Goal: Information Seeking & Learning: Learn about a topic

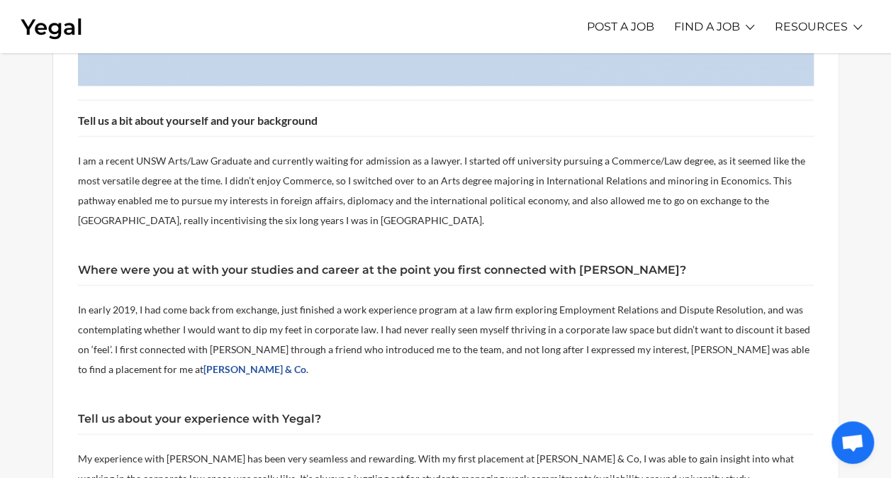
scroll to position [733, 0]
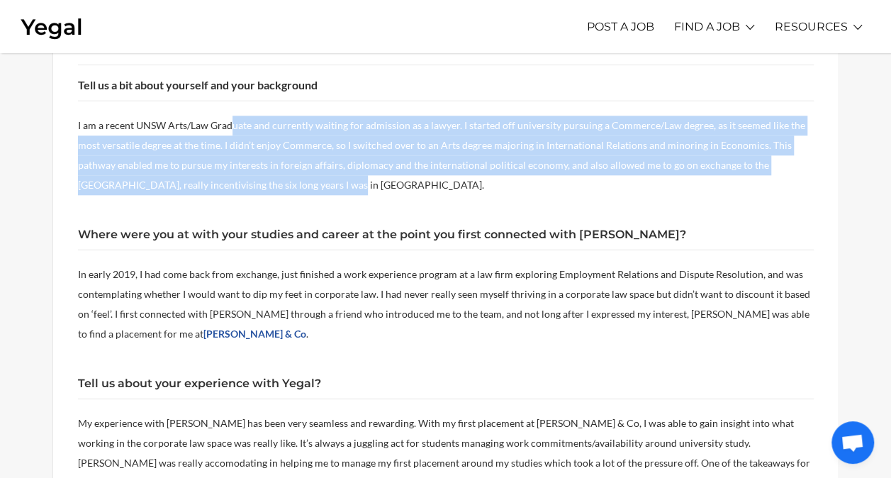
drag, startPoint x: 317, startPoint y: 182, endPoint x: 233, endPoint y: 130, distance: 99.0
click at [233, 130] on p "I am a recent UNSW Arts/Law Graduate and currently waiting for admission as a l…" at bounding box center [446, 155] width 736 height 79
drag, startPoint x: 233, startPoint y: 130, endPoint x: 349, endPoint y: 194, distance: 132.6
click at [349, 195] on p at bounding box center [446, 205] width 736 height 20
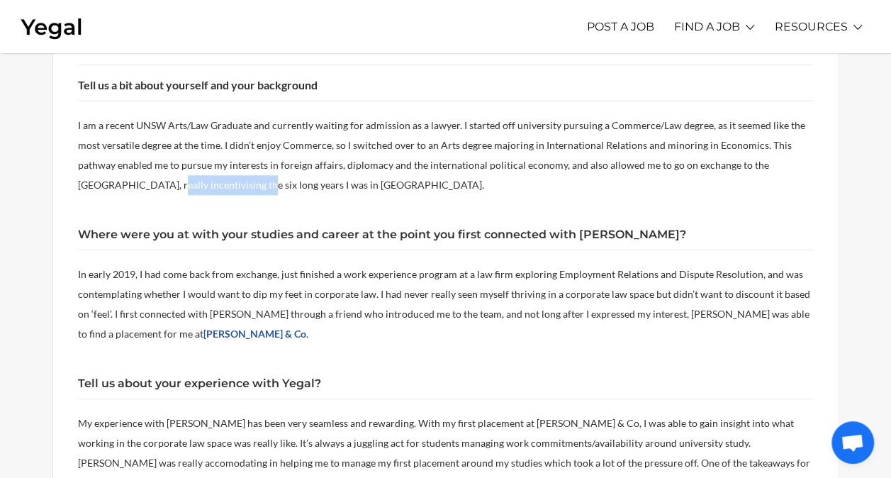
drag, startPoint x: 106, startPoint y: 183, endPoint x: 199, endPoint y: 183, distance: 92.9
click at [199, 183] on p "I am a recent UNSW Arts/Law Graduate and currently waiting for admission as a l…" at bounding box center [446, 155] width 736 height 79
drag, startPoint x: 199, startPoint y: 183, endPoint x: 147, endPoint y: 203, distance: 55.4
click at [147, 203] on p at bounding box center [446, 205] width 736 height 20
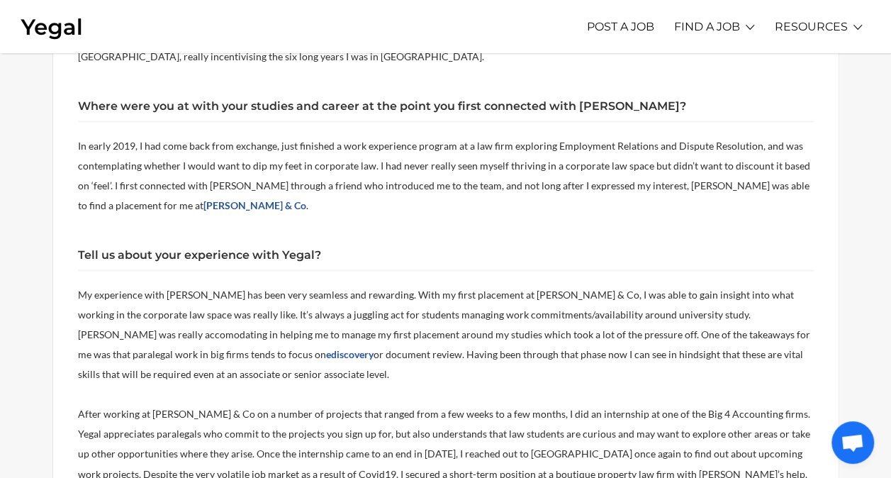
scroll to position [862, 0]
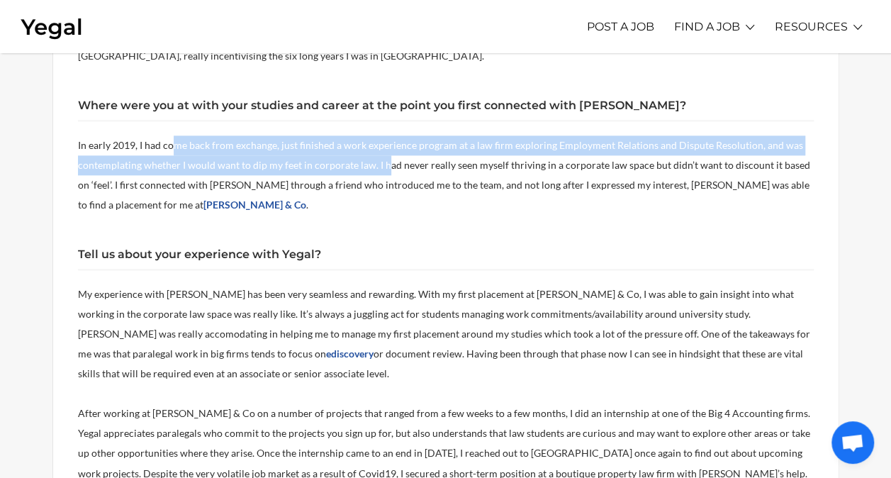
drag, startPoint x: 172, startPoint y: 142, endPoint x: 367, endPoint y: 156, distance: 195.4
click at [367, 156] on p "In early 2019, I had come back from exchange, just finished a work experience p…" at bounding box center [446, 174] width 736 height 79
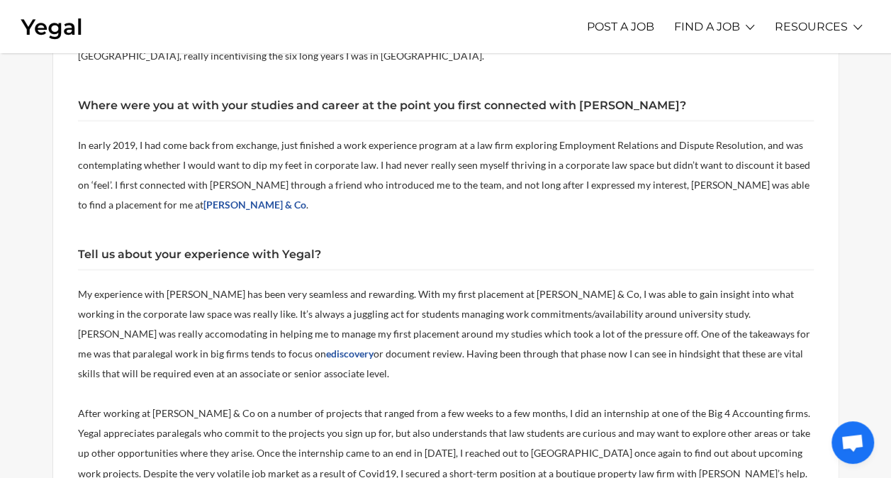
drag, startPoint x: 367, startPoint y: 156, endPoint x: 435, endPoint y: 191, distance: 76.4
click at [435, 191] on p "In early 2019, I had come back from exchange, just finished a work experience p…" at bounding box center [446, 174] width 736 height 79
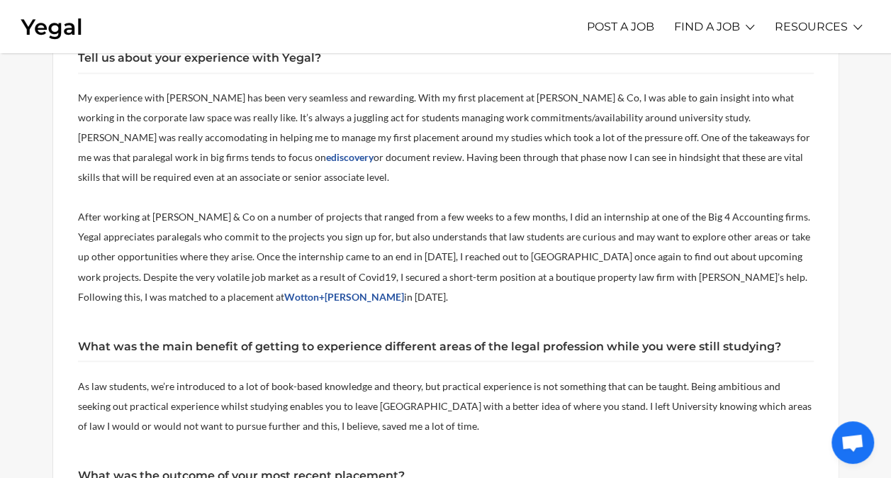
scroll to position [1059, 0]
drag, startPoint x: 424, startPoint y: 137, endPoint x: 537, endPoint y: 142, distance: 113.5
click at [537, 142] on p "My experience with [PERSON_NAME] has been very seamless and rewarding. With my …" at bounding box center [446, 136] width 736 height 99
drag, startPoint x: 537, startPoint y: 142, endPoint x: 429, endPoint y: 204, distance: 125.1
click at [429, 204] on p at bounding box center [446, 196] width 736 height 20
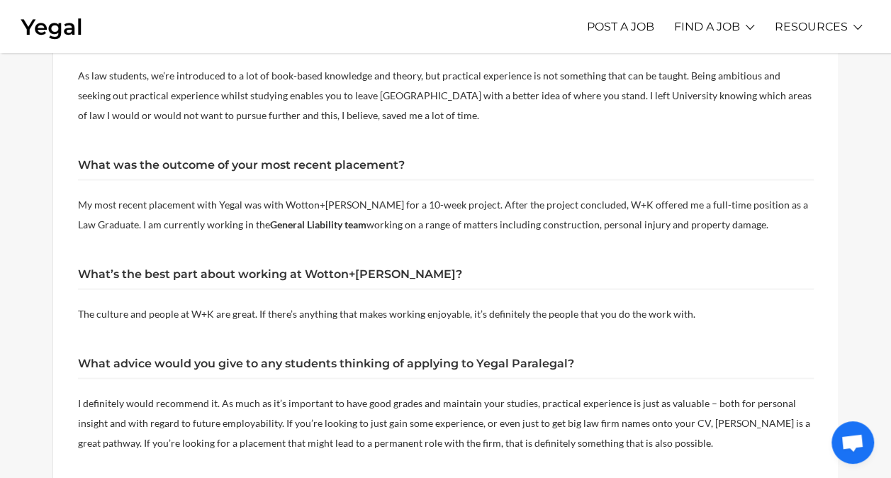
scroll to position [1382, 0]
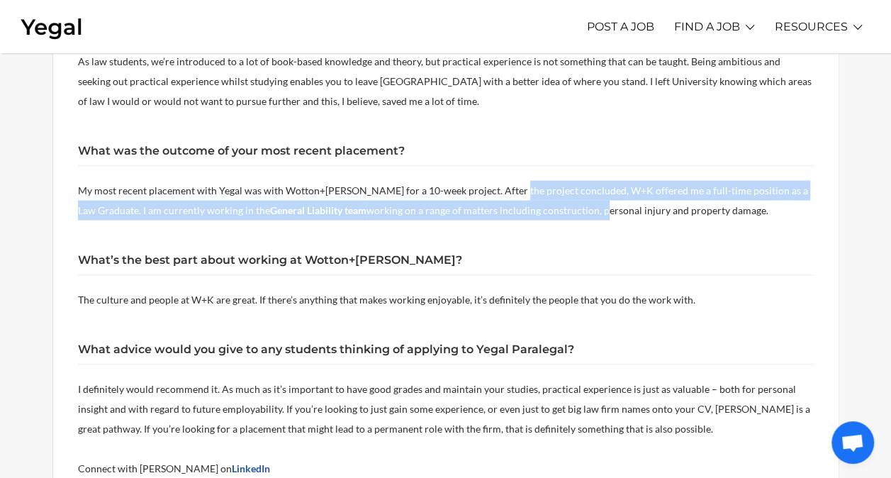
drag, startPoint x: 580, startPoint y: 213, endPoint x: 505, endPoint y: 196, distance: 76.9
click at [505, 196] on p "My most recent placement with Yegal was with Wotton+[PERSON_NAME] for a 10-week…" at bounding box center [446, 201] width 736 height 40
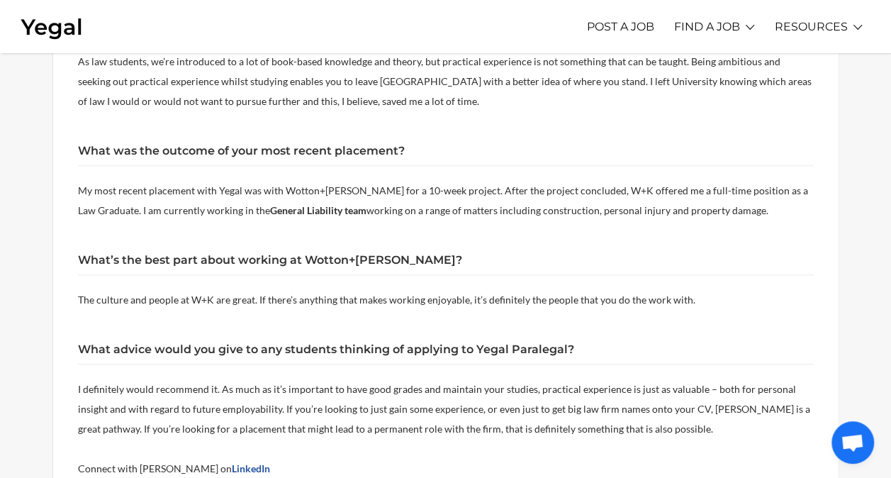
drag, startPoint x: 505, startPoint y: 196, endPoint x: 556, endPoint y: 276, distance: 94.4
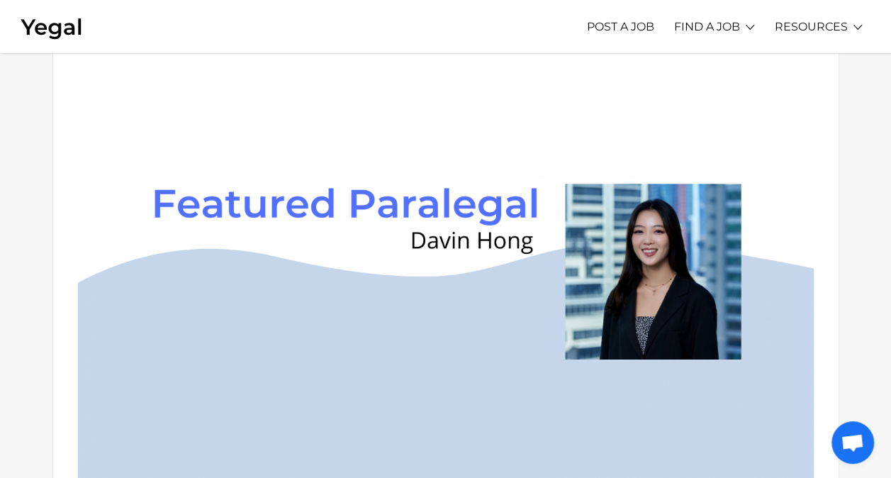
scroll to position [399, 0]
